Goal: Information Seeking & Learning: Find specific fact

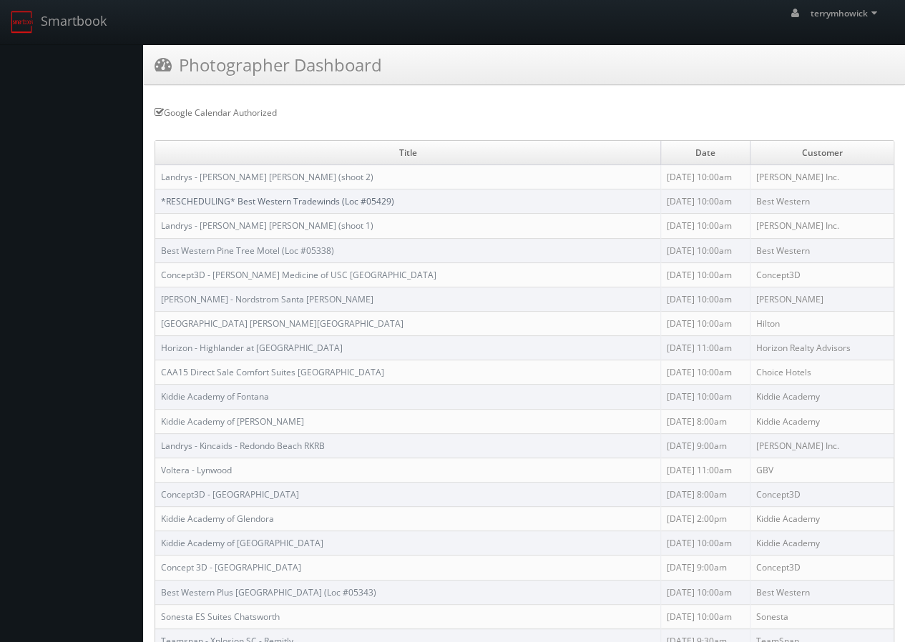
click at [237, 195] on link "*RESCHEDULING* Best Western Tradewinds (Loc #05429)" at bounding box center [277, 201] width 233 height 12
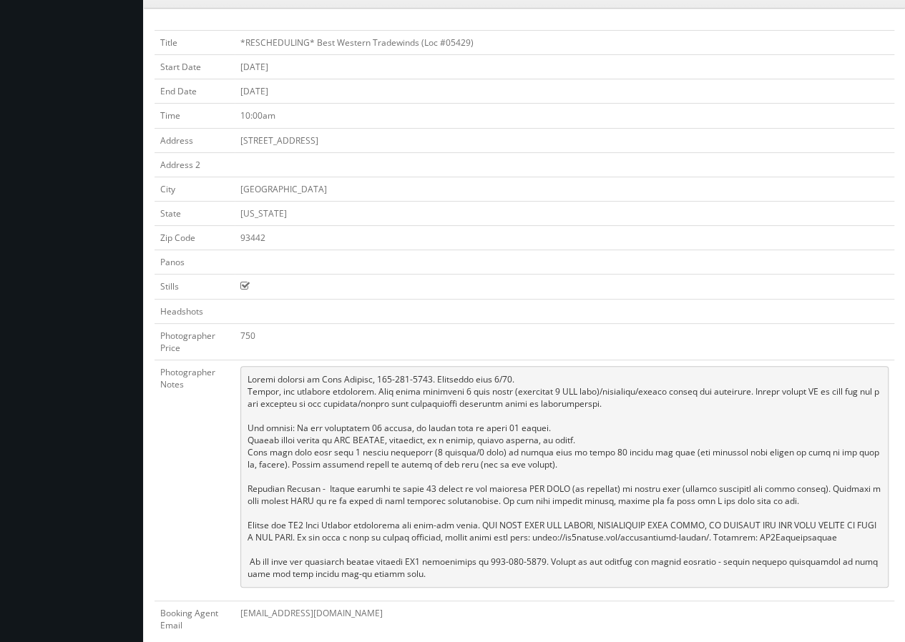
scroll to position [80, 0]
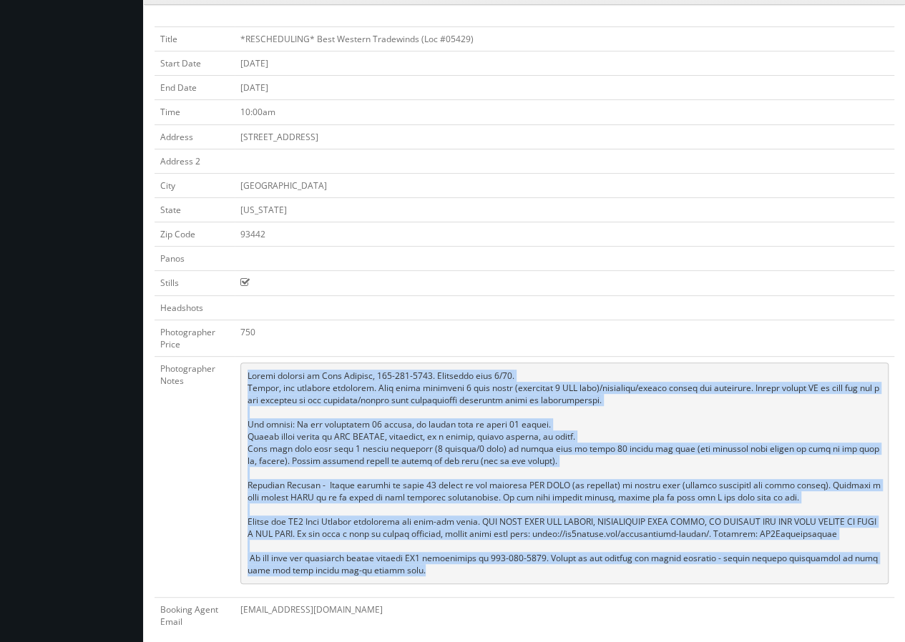
drag, startPoint x: 249, startPoint y: 371, endPoint x: 333, endPoint y: 499, distance: 153.3
click at [376, 556] on pre at bounding box center [564, 474] width 648 height 222
copy pre "Onsite contact is [PERSON_NAME], [PHONE_NUMBER]. Overnight stay 9/22. Stills, a…"
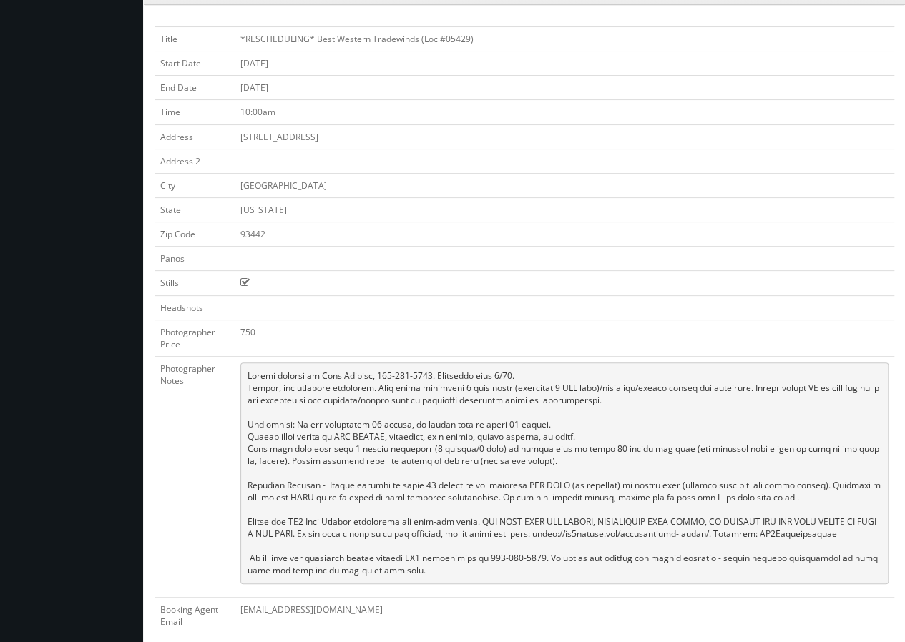
click at [380, 155] on td at bounding box center [564, 161] width 659 height 24
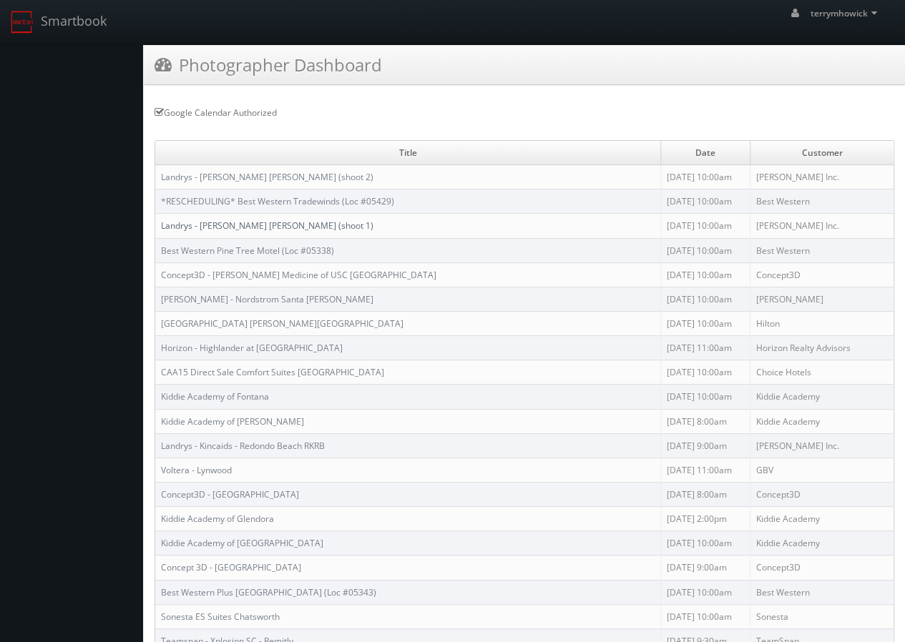
click at [250, 220] on link "Landrys - [PERSON_NAME] [PERSON_NAME] (shoot 1)" at bounding box center [267, 226] width 212 height 12
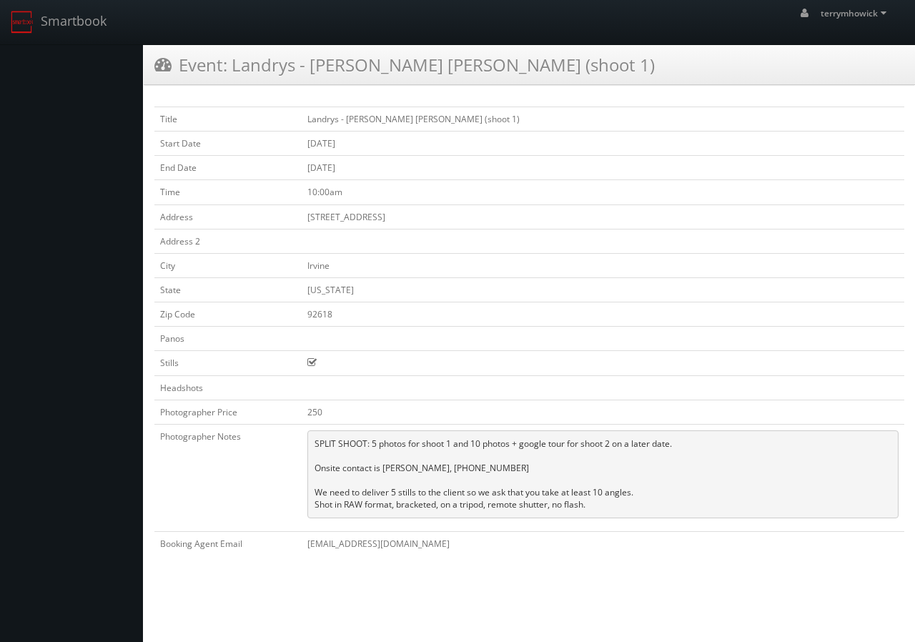
drag, startPoint x: 409, startPoint y: 214, endPoint x: 339, endPoint y: 217, distance: 70.1
click at [333, 217] on td "[STREET_ADDRESS]" at bounding box center [603, 217] width 603 height 24
click at [431, 212] on td "772 Spectrum Center Drive" at bounding box center [603, 217] width 603 height 24
drag, startPoint x: 416, startPoint y: 215, endPoint x: 306, endPoint y: 218, distance: 109.5
click at [306, 218] on td "772 Spectrum Center Drive" at bounding box center [603, 217] width 603 height 24
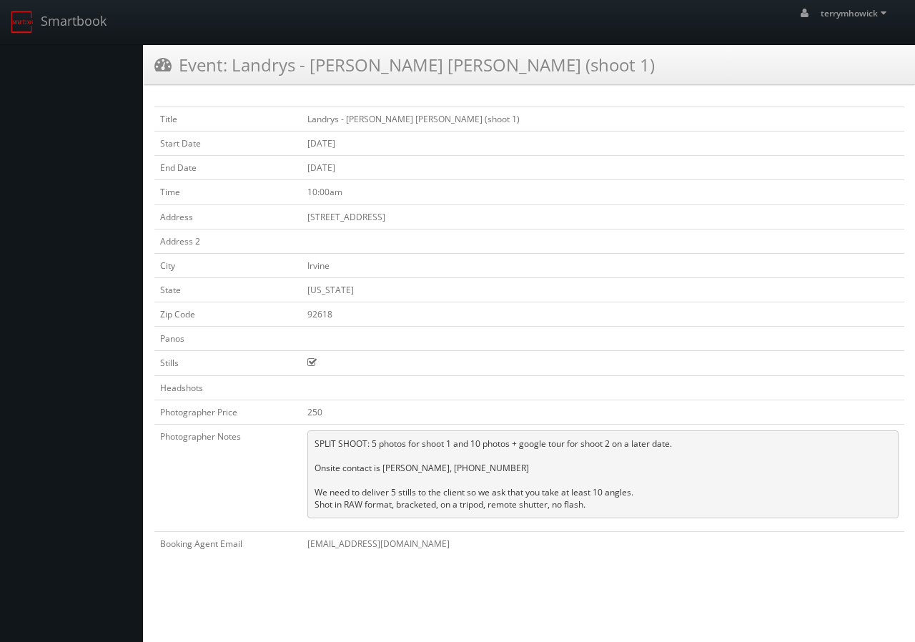
copy td "772 Spectrum Center Drive"
click at [603, 463] on pre "SPLIT SHOOT: 5 photos for shoot 1 and 10 photos + google tour for shoot 2 on a …" at bounding box center [603, 475] width 591 height 88
drag, startPoint x: 313, startPoint y: 436, endPoint x: 596, endPoint y: 516, distance: 293.4
click at [596, 516] on td "SPLIT SHOOT: 5 photos for shoot 1 and 10 photos + google tour for shoot 2 on a …" at bounding box center [603, 477] width 603 height 107
copy pre "SPLIT SHOOT: 5 photos for shoot 1 and 10 photos + google tour for shoot 2 on a …"
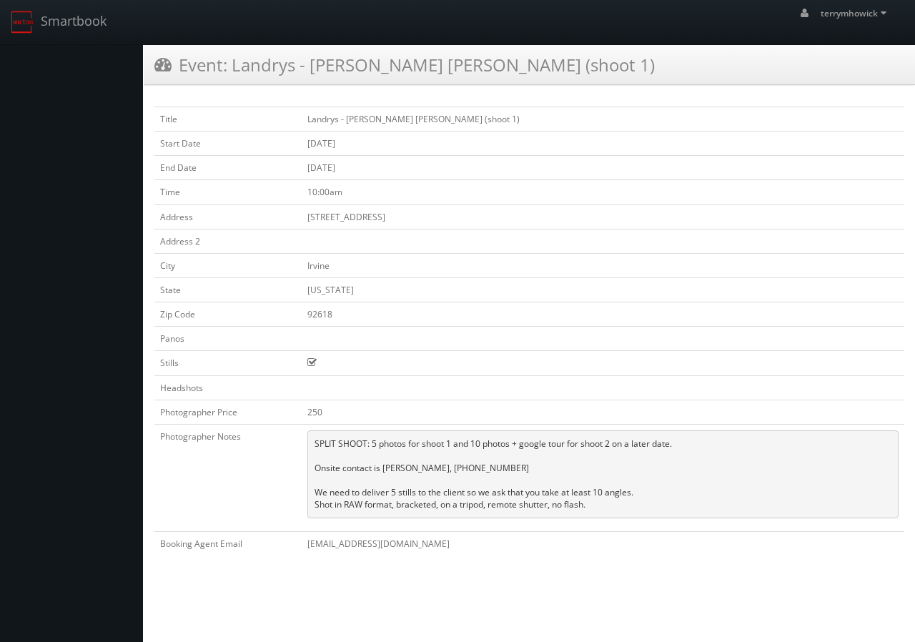
click at [673, 468] on pre "SPLIT SHOOT: 5 photos for shoot 1 and 10 photos + google tour for shoot 2 on a …" at bounding box center [603, 475] width 591 height 88
click at [512, 463] on pre "SPLIT SHOOT: 5 photos for shoot 1 and 10 photos + google tour for shoot 2 on a …" at bounding box center [603, 475] width 591 height 88
